Goal: Transaction & Acquisition: Purchase product/service

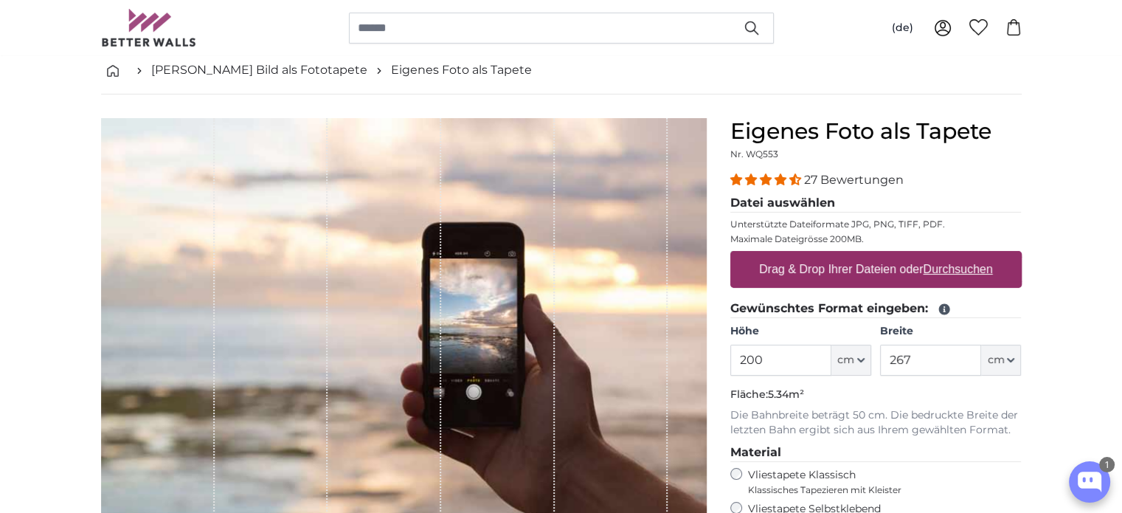
drag, startPoint x: 768, startPoint y: 358, endPoint x: 683, endPoint y: 350, distance: 85.3
click at [696, 350] on product-detail "Abbrechen Bild zuschneiden Bahnen ausblenden Eigenes Foto als Tapete Nr. WQ553 …" at bounding box center [561, 438] width 944 height 688
type input "250"
drag, startPoint x: 915, startPoint y: 359, endPoint x: 780, endPoint y: 288, distance: 152.4
click at [804, 320] on fieldset "Gewünschtes Format eingeben: Höhe 250 ft cm Centimeter (cm) Inches (inch) Feet …" at bounding box center [875, 368] width 291 height 138
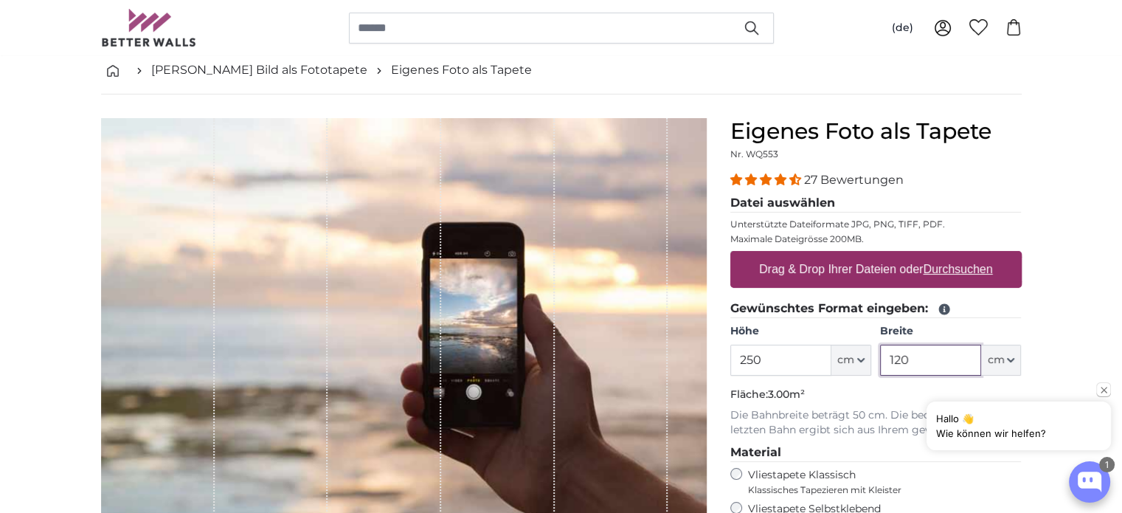
type input "120"
click at [837, 415] on p "Die Bahnbreite beträgt 50 cm. Die bedruckte Breite der letzten Bahn ergibt sich…" at bounding box center [875, 423] width 291 height 30
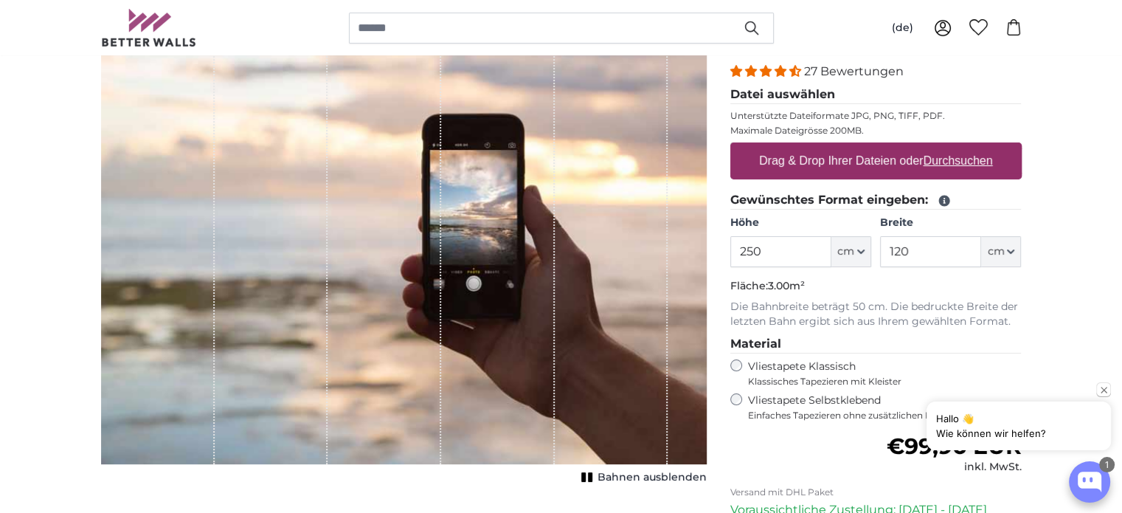
scroll to position [148, 0]
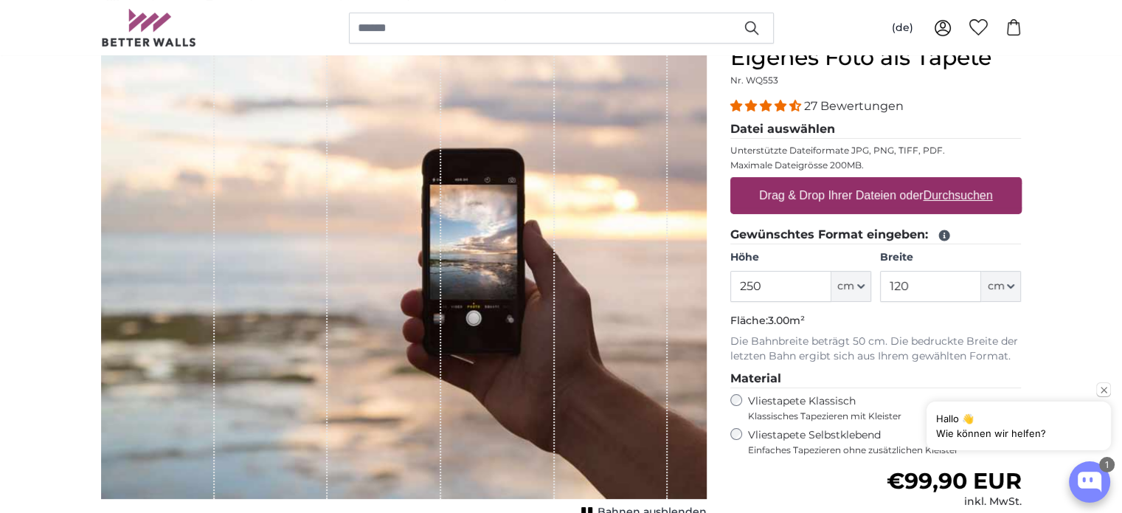
click at [962, 193] on u "Durchsuchen" at bounding box center [957, 195] width 69 height 13
click at [962, 181] on input "Drag & Drop Ihrer Dateien oder Durchsuchen" at bounding box center [875, 179] width 291 height 4
type input "**********"
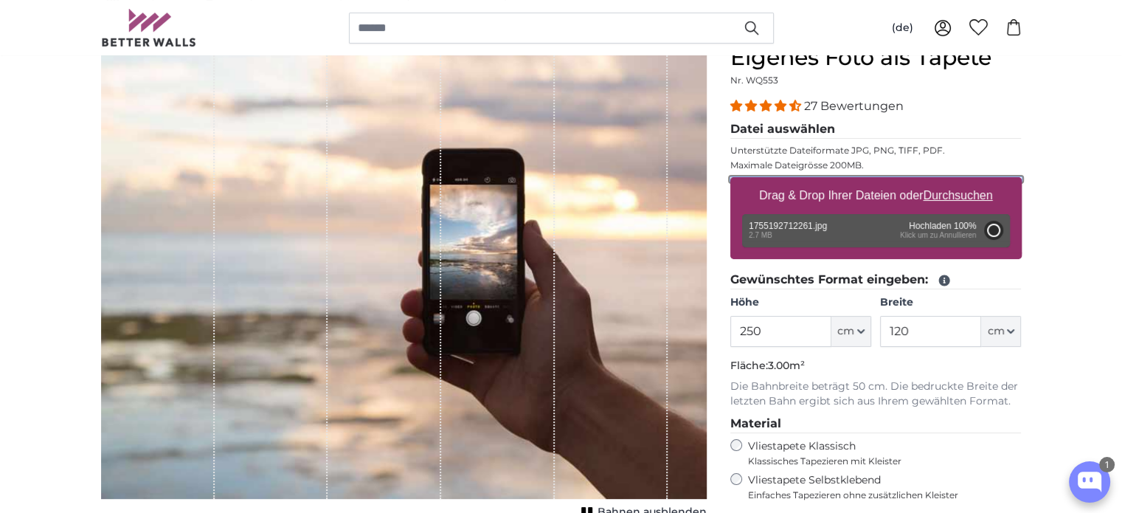
type input "200"
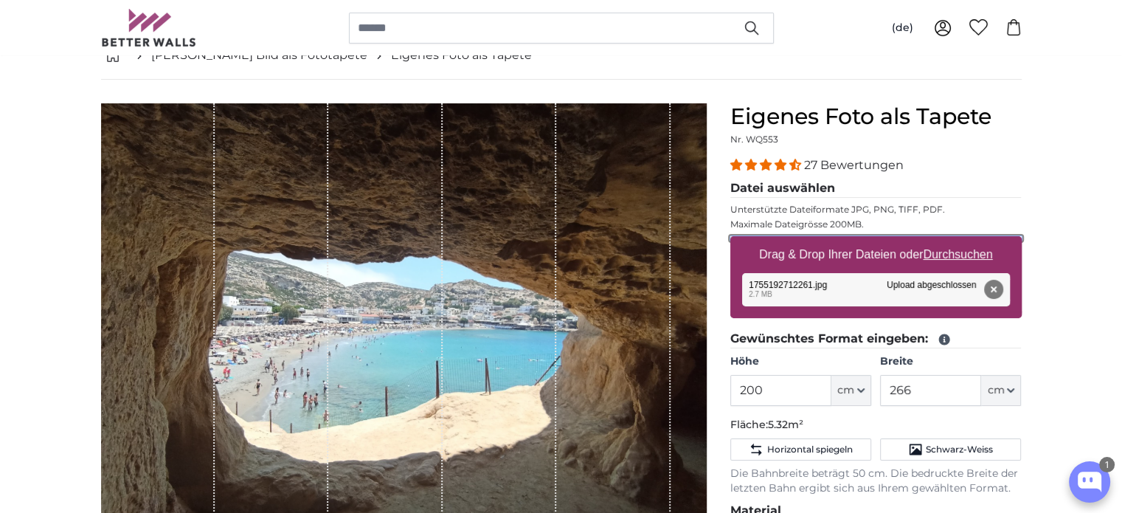
scroll to position [148, 0]
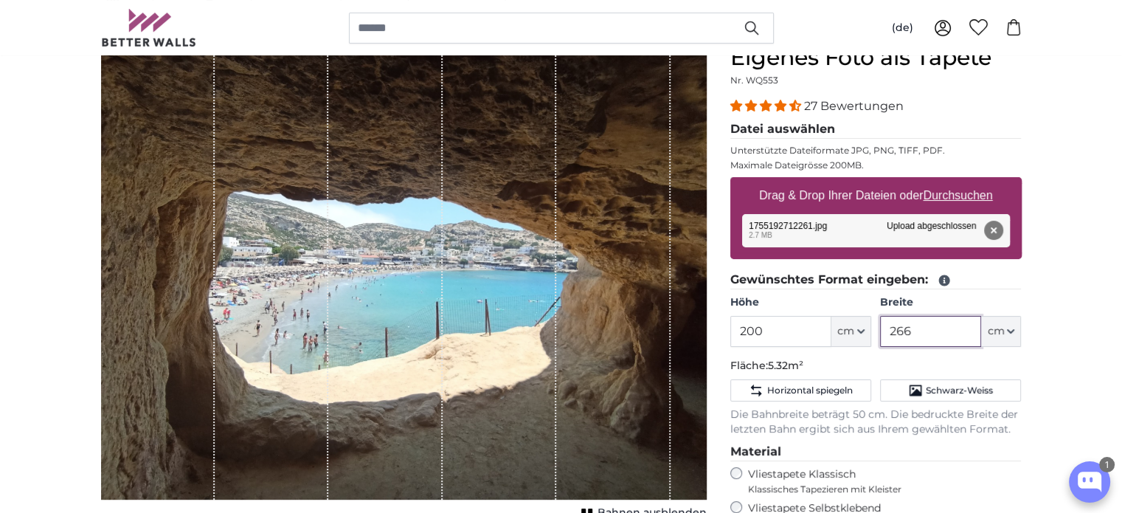
click at [911, 334] on input "266" at bounding box center [930, 331] width 101 height 31
type input "2"
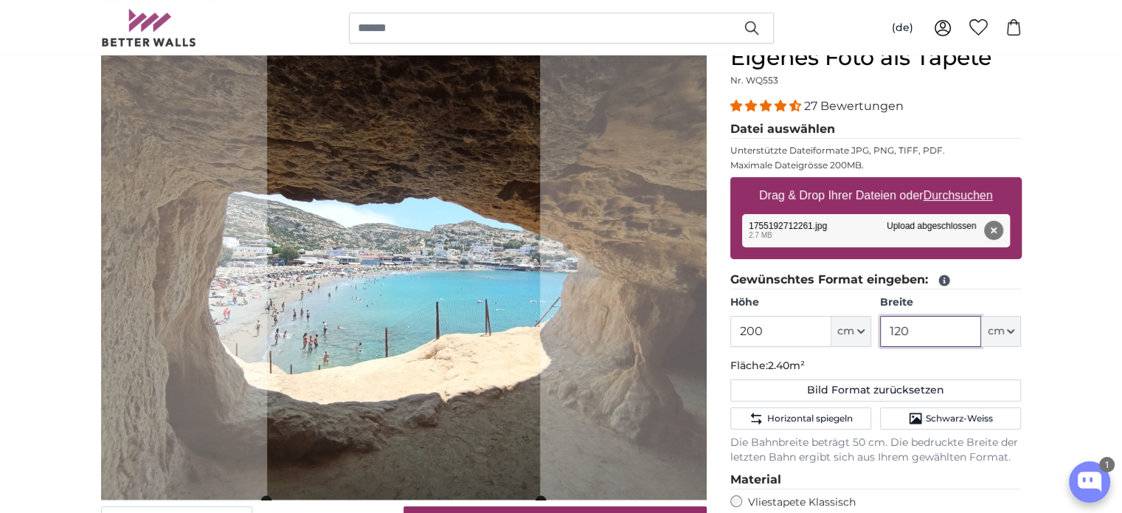
type input "120"
drag, startPoint x: 797, startPoint y: 336, endPoint x: 685, endPoint y: 333, distance: 111.4
click at [703, 342] on product-detail "Abbrechen Bild zuschneiden Bahnen ausblenden Eigenes Foto als Tapete Nr. WQ553 …" at bounding box center [561, 415] width 944 height 789
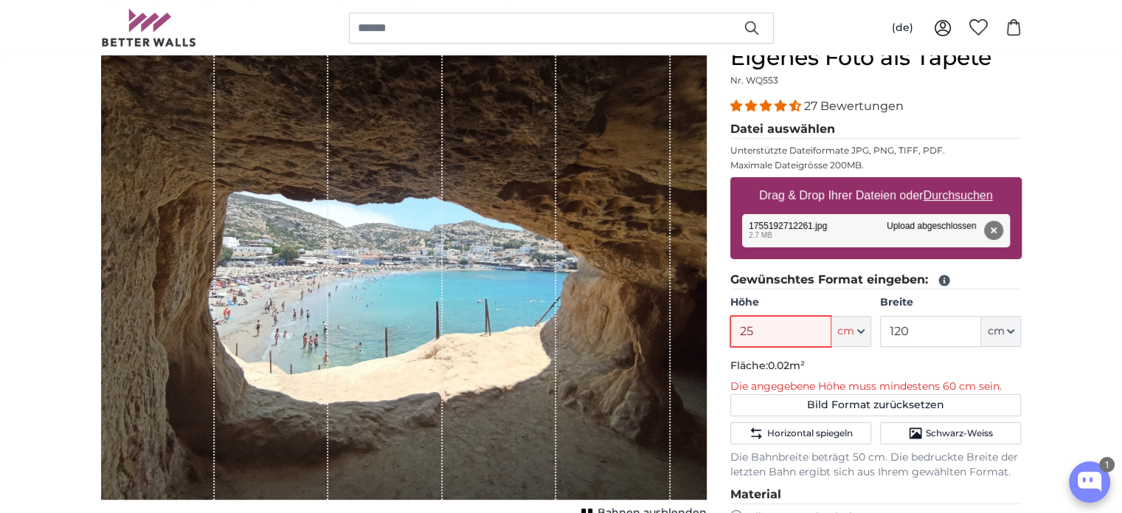
type input "250"
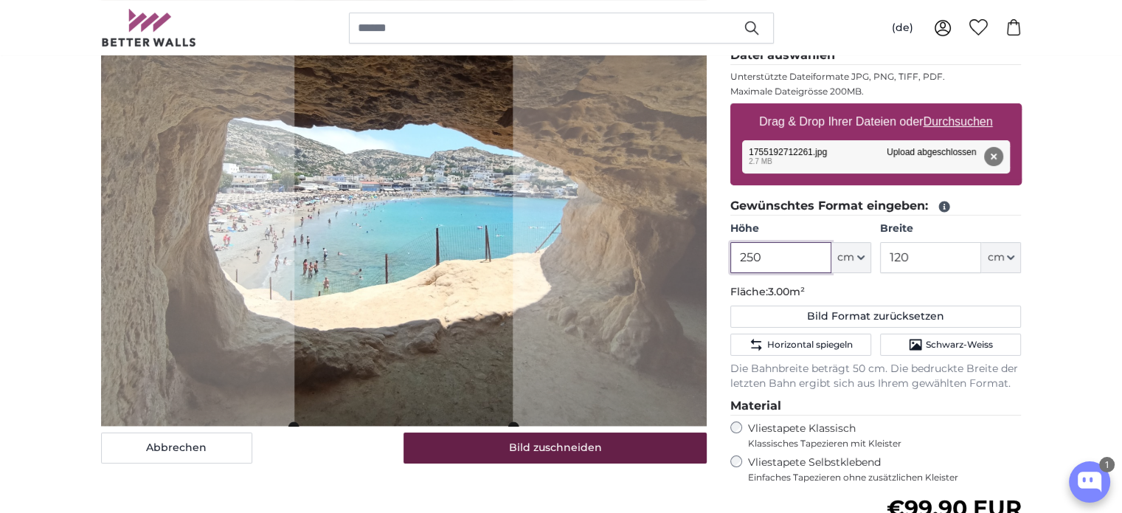
scroll to position [148, 0]
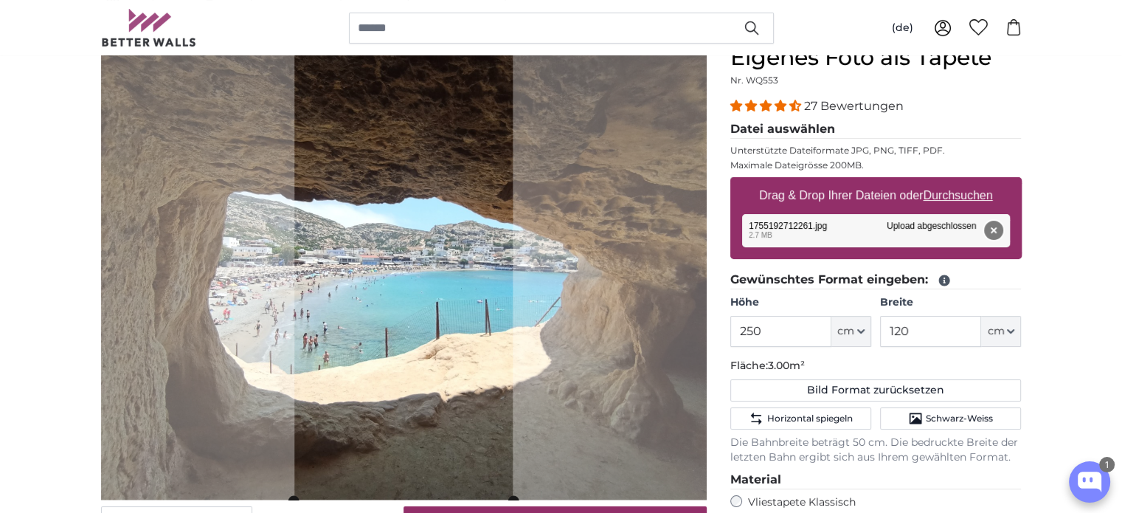
click at [993, 232] on button "Entfernen" at bounding box center [992, 230] width 19 height 19
type input "200"
type input "266"
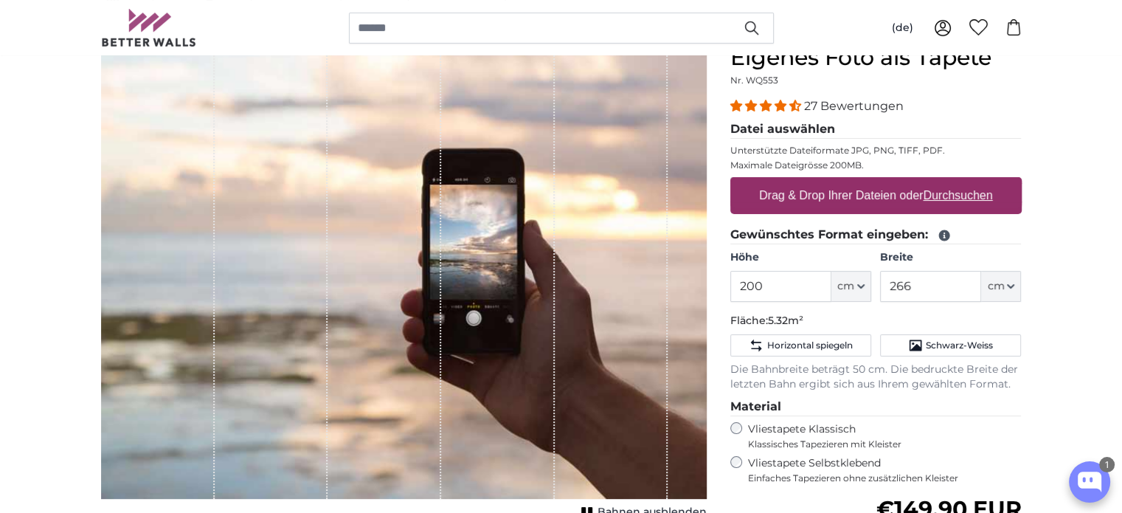
click at [968, 195] on u "Durchsuchen" at bounding box center [957, 195] width 69 height 13
click at [968, 181] on input "Drag & Drop Ihrer Dateien oder Durchsuchen" at bounding box center [875, 179] width 291 height 4
type input "**********"
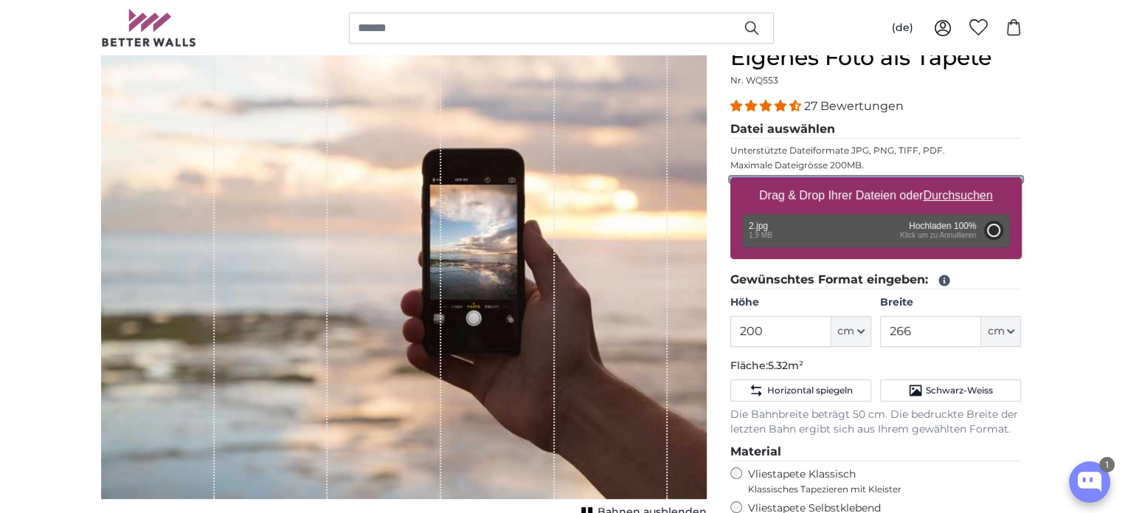
type input "136"
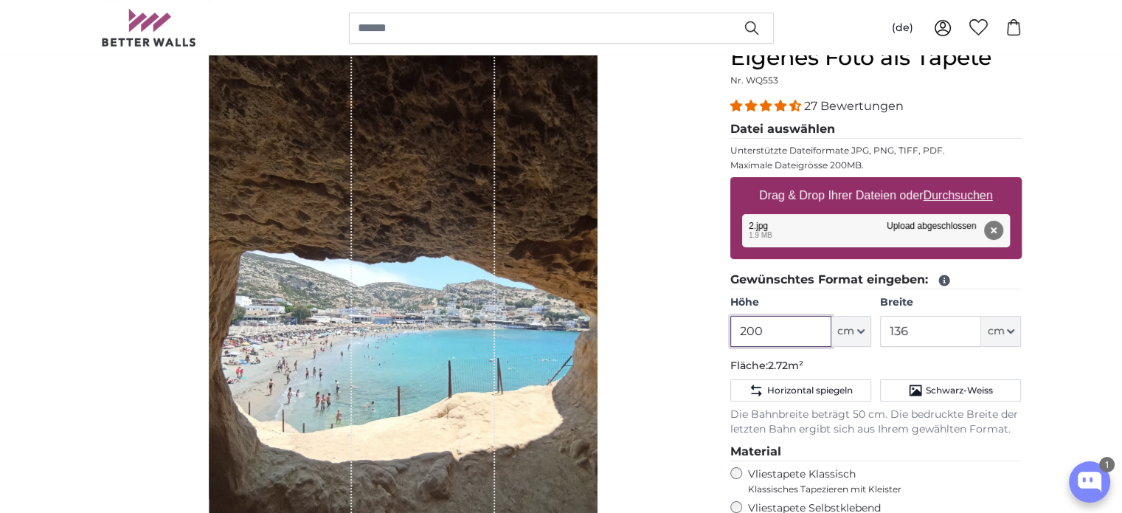
drag, startPoint x: 785, startPoint y: 332, endPoint x: 642, endPoint y: 331, distance: 143.1
click at [649, 332] on product-detail "Abbrechen Bild zuschneiden Bahnen ausblenden Eigenes Foto als Tapete Nr. WQ553 …" at bounding box center [561, 401] width 944 height 761
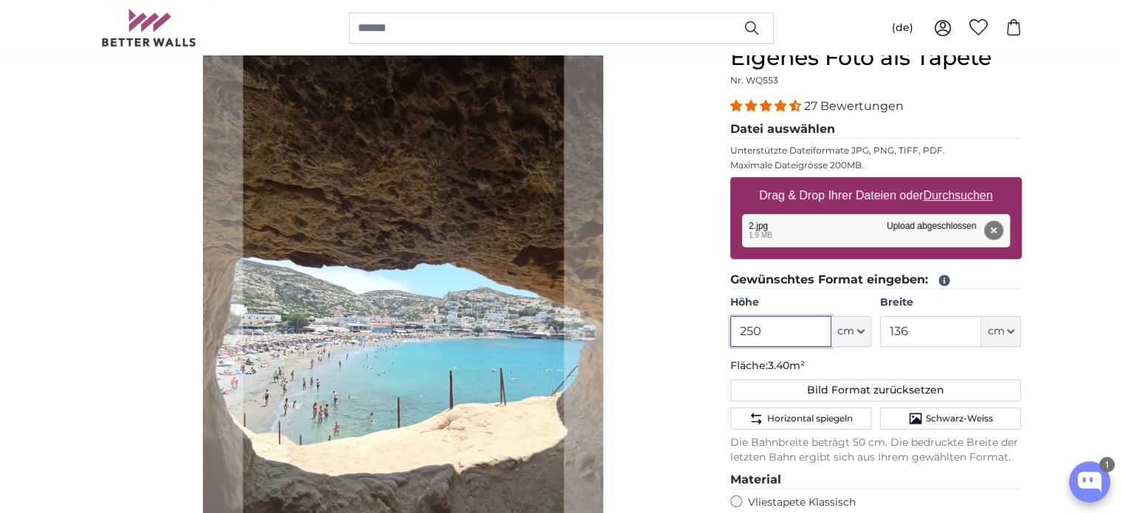
type input "250"
drag, startPoint x: 929, startPoint y: 336, endPoint x: 850, endPoint y: 330, distance: 79.9
click at [855, 333] on div "Höhe 250 ft cm Centimeter (cm) Inches (inch) Feet (ft. in.) Breite 136 ft cm Ce…" at bounding box center [875, 321] width 291 height 52
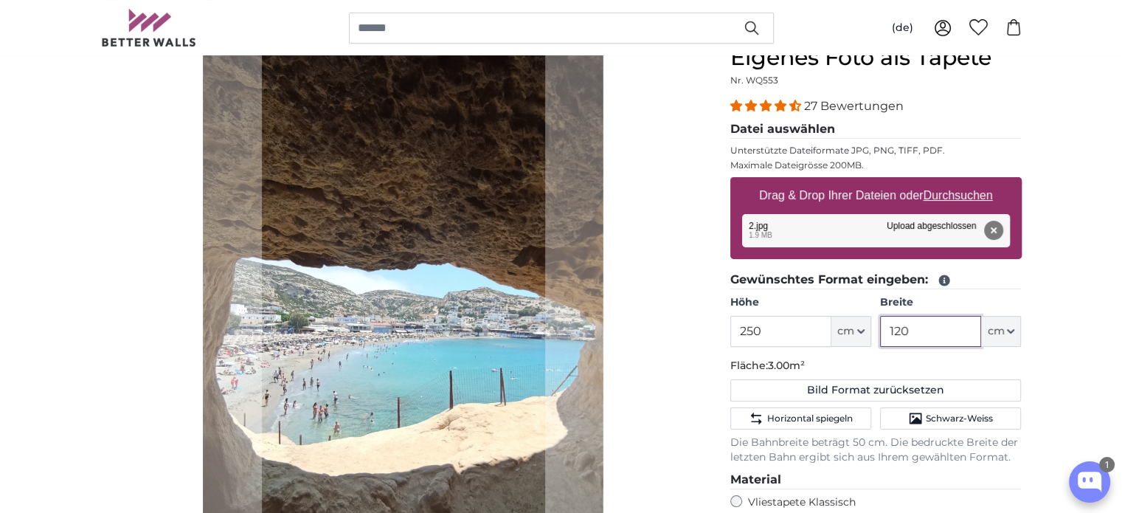
type input "120"
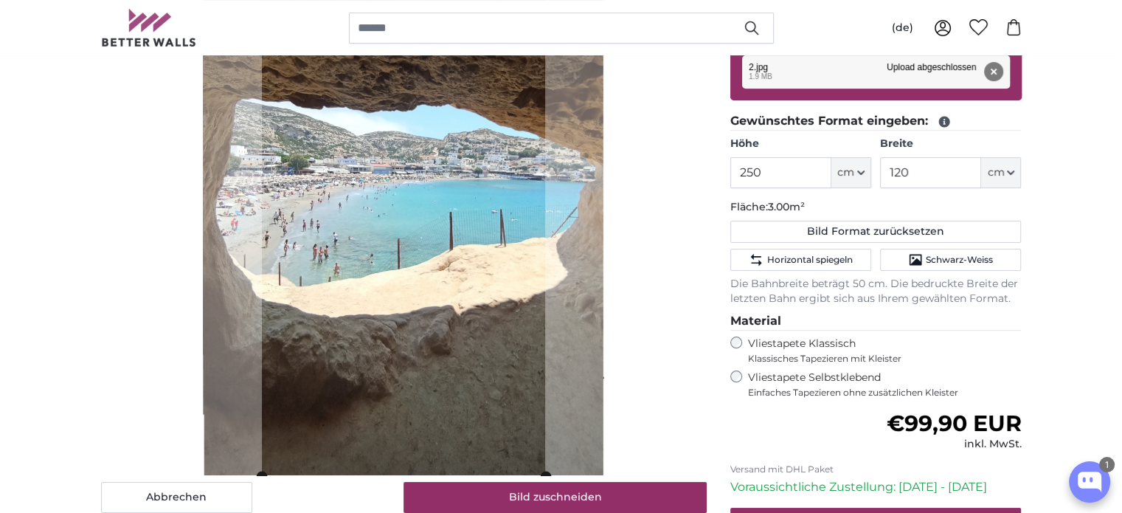
scroll to position [221, 0]
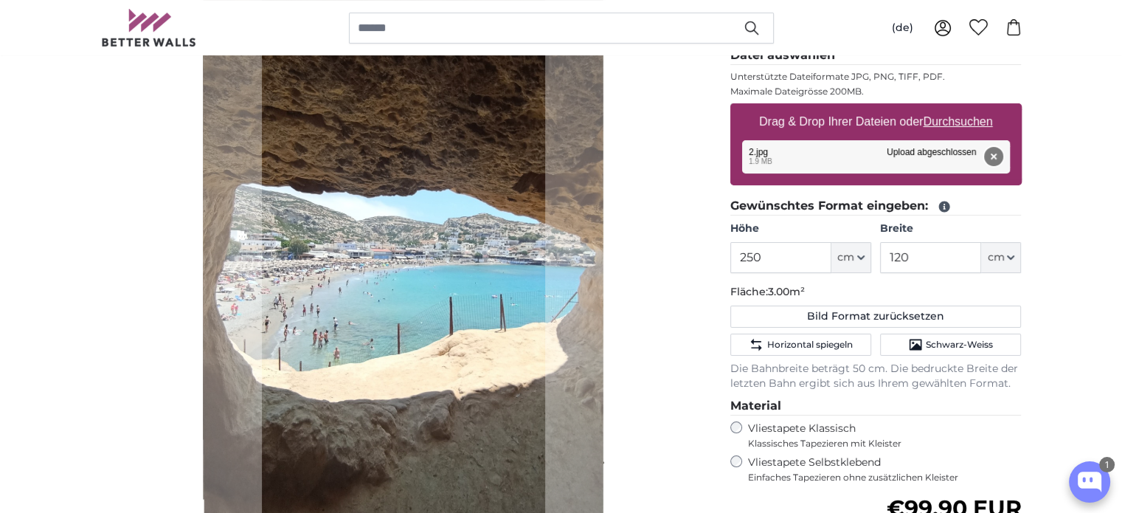
click at [994, 155] on button "Entfernen" at bounding box center [992, 156] width 19 height 19
type input "200"
type input "136"
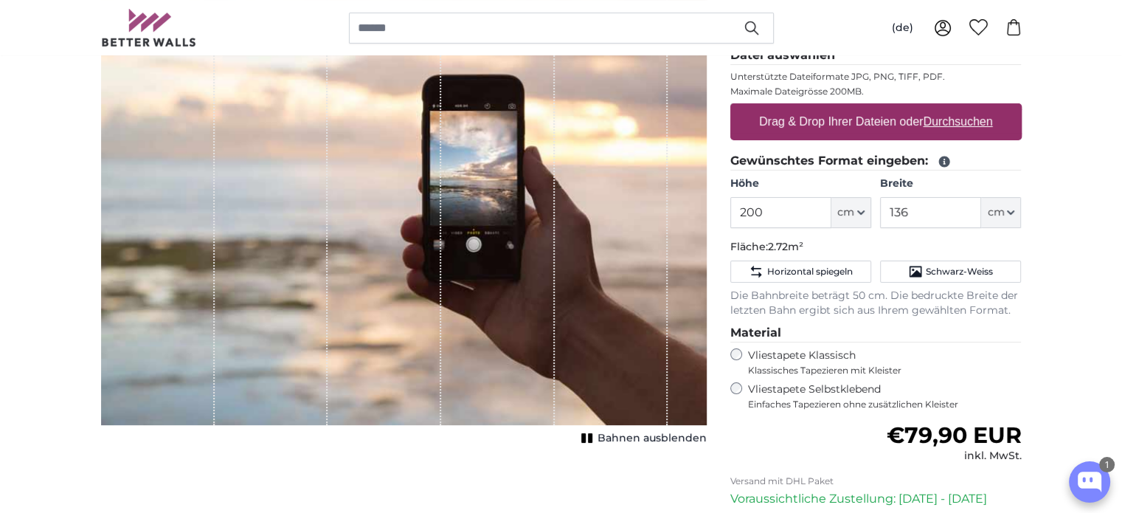
click at [979, 123] on u "Durchsuchen" at bounding box center [957, 121] width 69 height 13
click at [979, 108] on input "Drag & Drop Ihrer Dateien oder Durchsuchen" at bounding box center [875, 105] width 291 height 4
type input "**********"
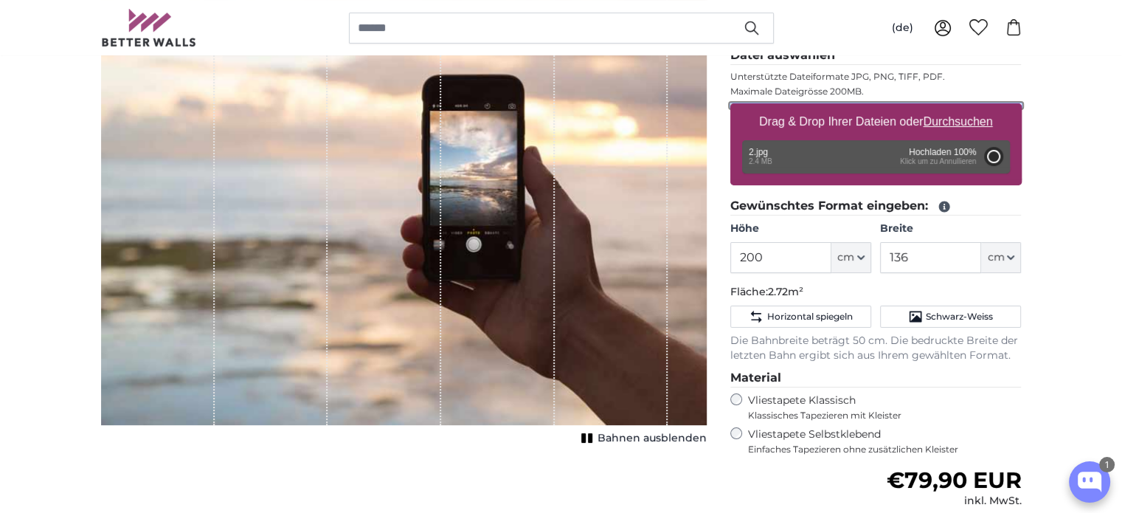
type input "98"
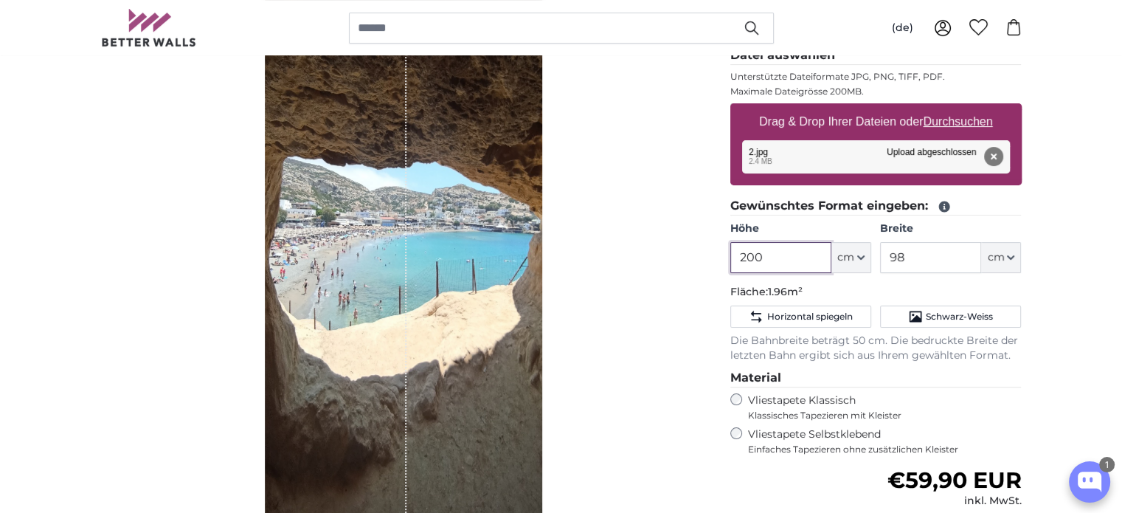
drag, startPoint x: 778, startPoint y: 255, endPoint x: 645, endPoint y: 229, distance: 136.0
click at [649, 240] on product-detail "Abbrechen Bild zuschneiden Bahnen ausblenden Eigenes Foto als Tapete Nr. WQ553 …" at bounding box center [561, 327] width 944 height 761
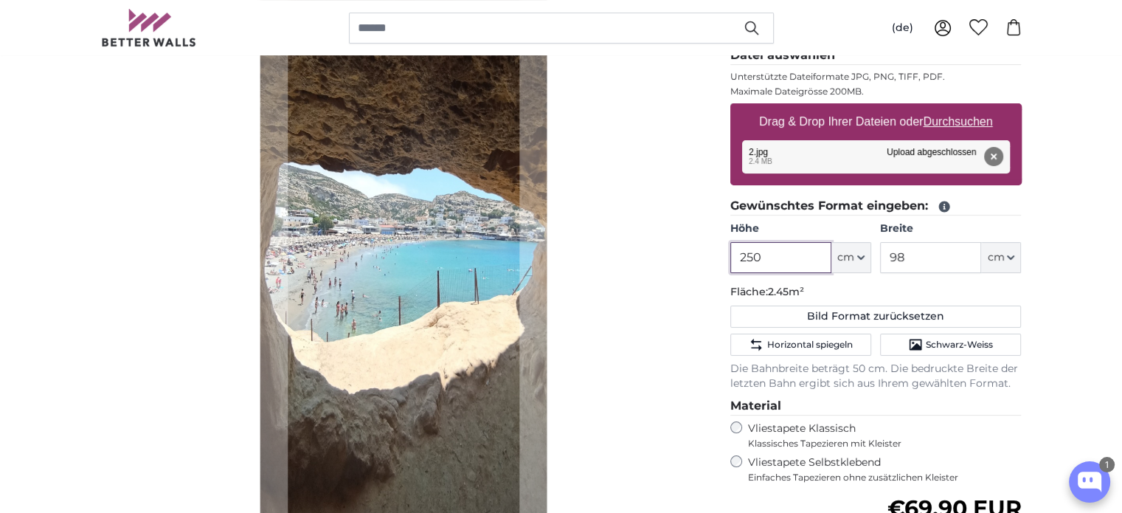
type input "250"
drag, startPoint x: 923, startPoint y: 252, endPoint x: 805, endPoint y: 241, distance: 119.2
click at [816, 246] on div "Höhe 250 ft cm Centimeter (cm) Inches (inch) Feet (ft. in.) Breite 98 ft cm Cen…" at bounding box center [875, 247] width 291 height 52
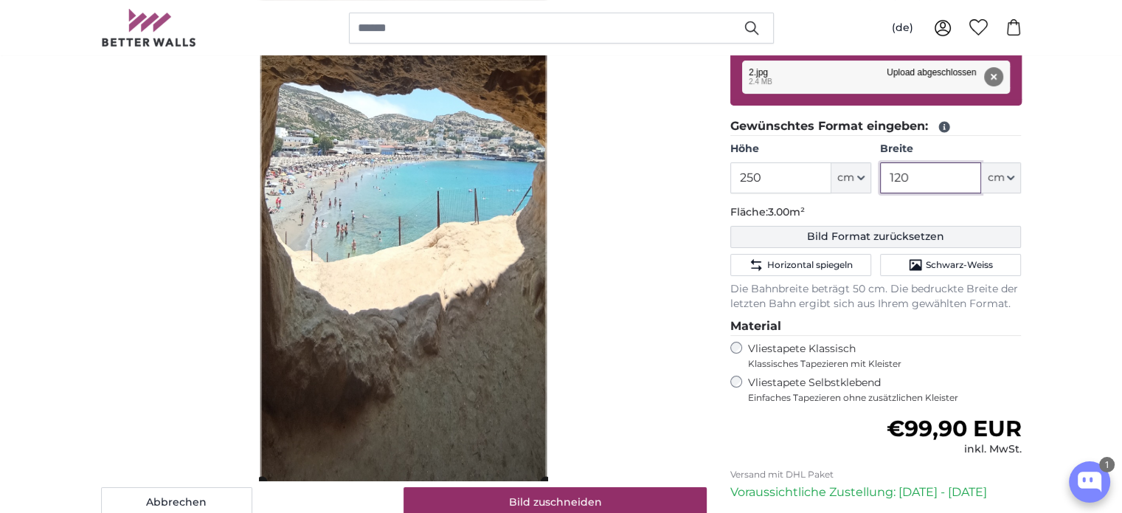
scroll to position [227, 0]
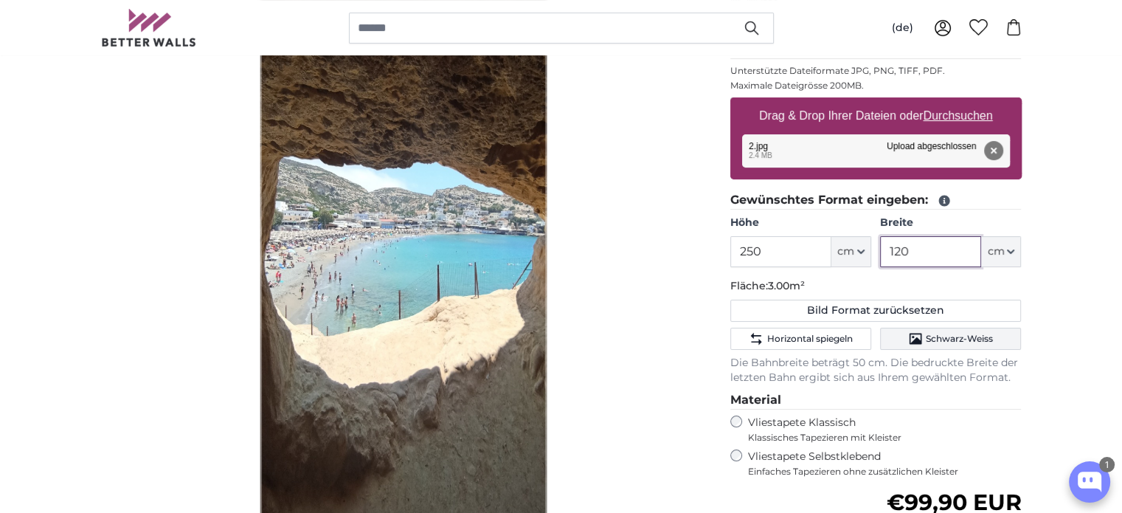
type input "120"
click at [915, 336] on icon "Schwarz-Weiss" at bounding box center [915, 338] width 15 height 15
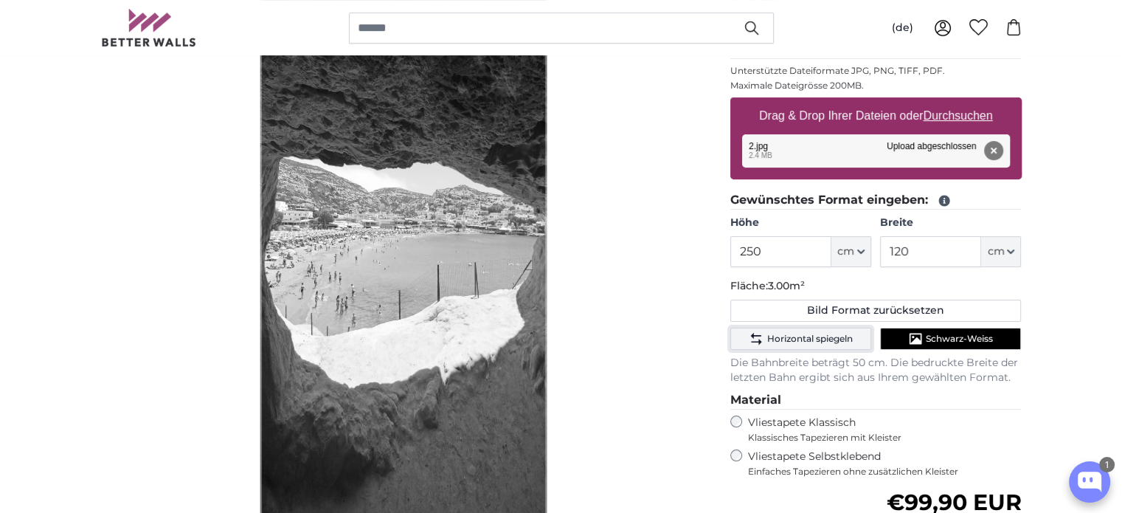
click at [842, 339] on span "Horizontal spiegeln" at bounding box center [809, 339] width 86 height 12
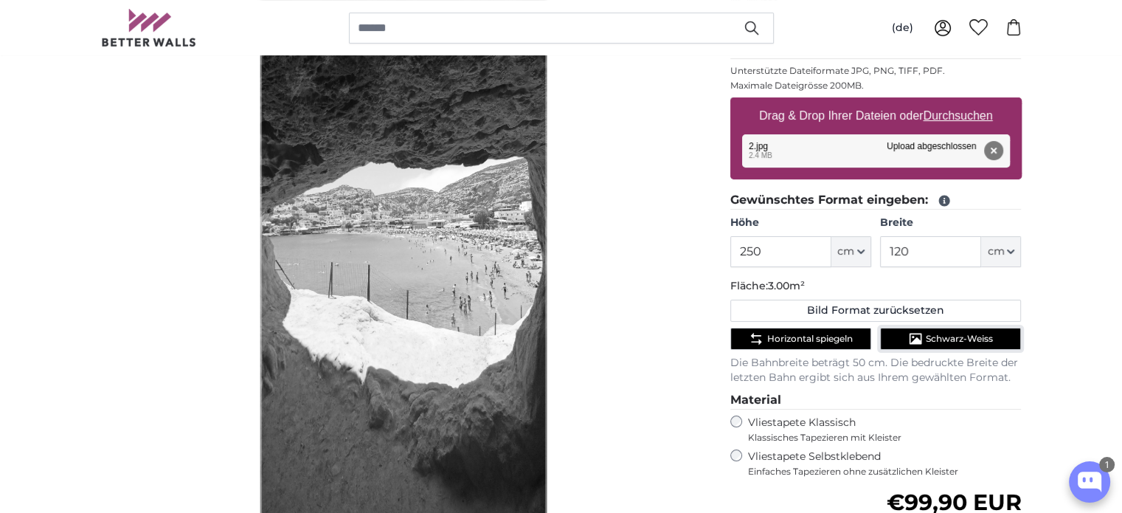
click at [957, 335] on span "Schwarz-Weiss" at bounding box center [959, 339] width 67 height 12
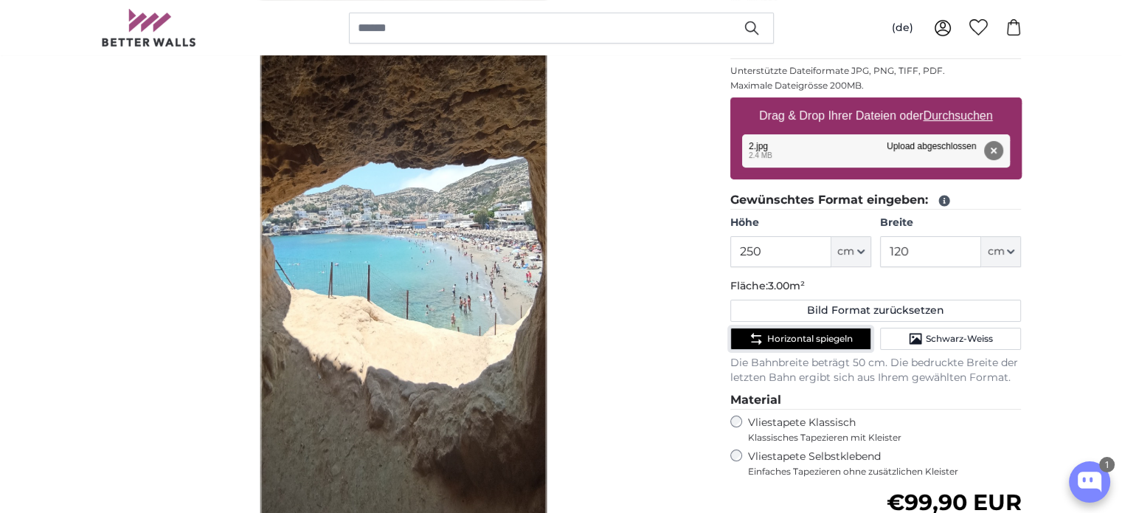
click at [844, 335] on span "Horizontal spiegeln" at bounding box center [809, 339] width 86 height 12
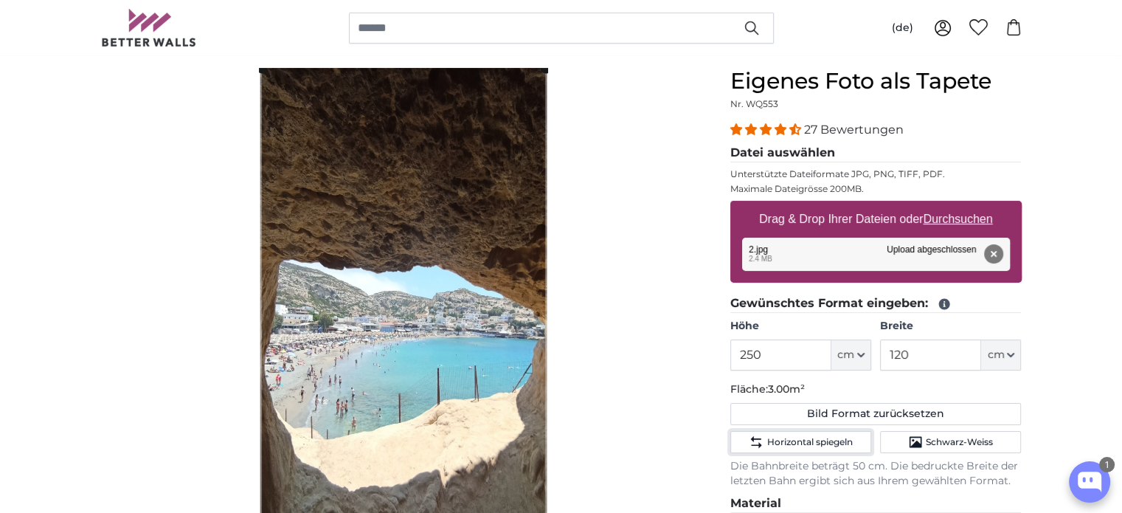
scroll to position [0, 0]
